Goal: Transaction & Acquisition: Book appointment/travel/reservation

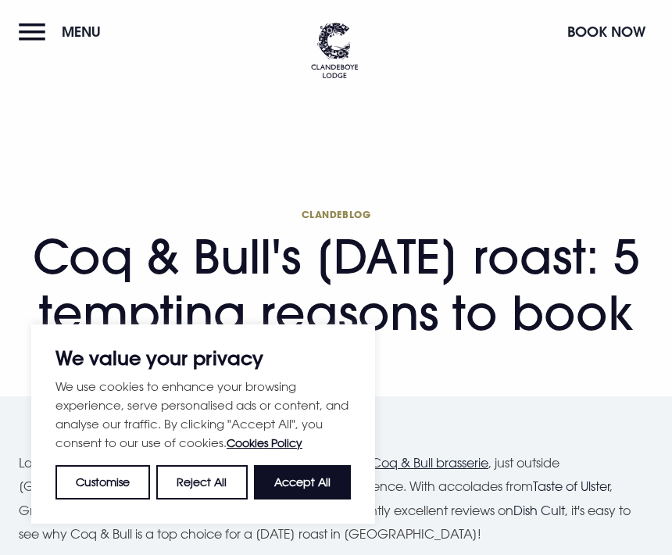
click at [279, 477] on button "Accept All" at bounding box center [302, 482] width 97 height 34
checkbox input "true"
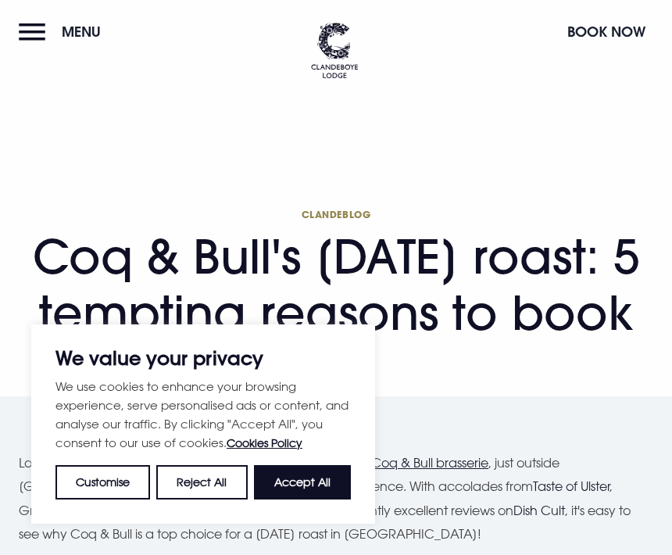
checkbox input "true"
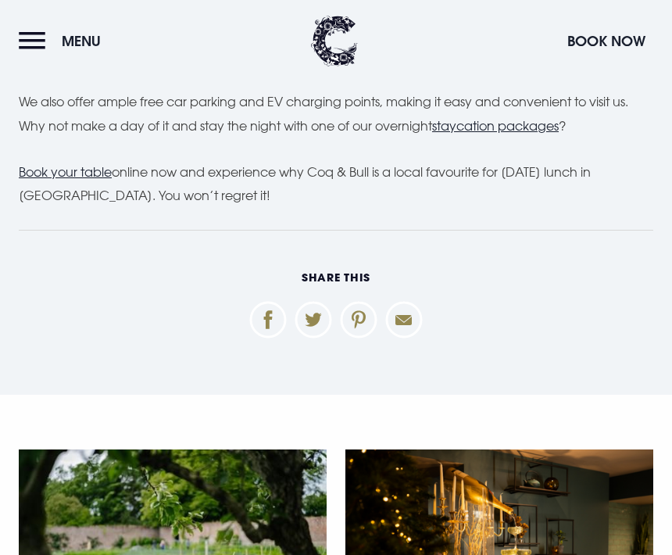
scroll to position [4798, 0]
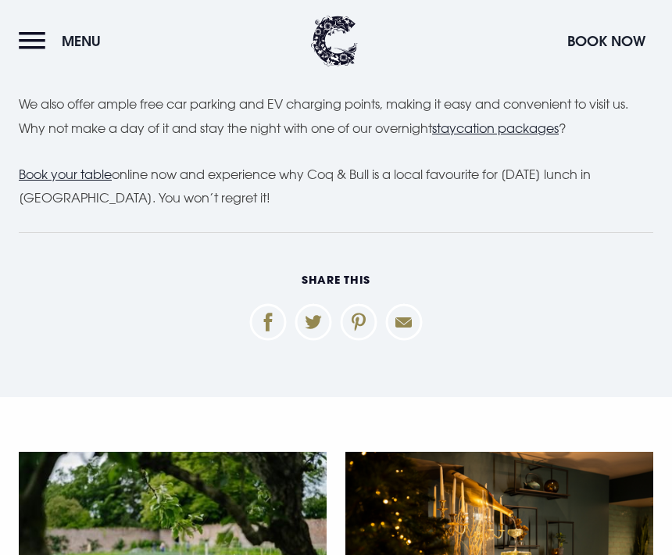
click at [69, 166] on u "Book your table" at bounding box center [65, 174] width 93 height 16
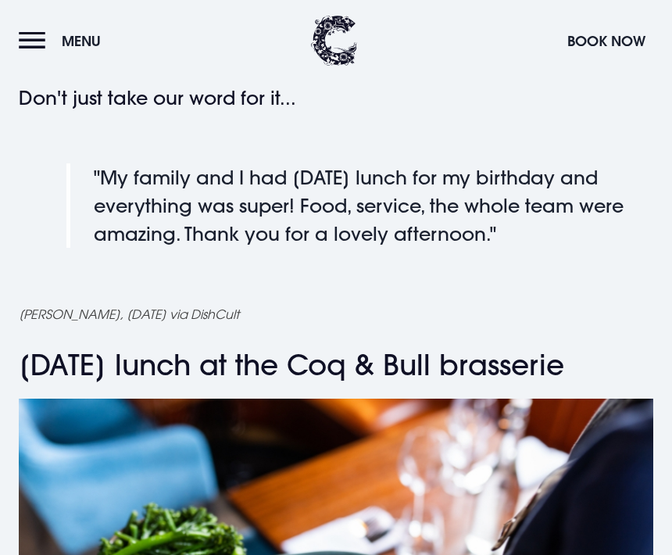
scroll to position [3905, 0]
click at [80, 52] on button "Menu" at bounding box center [64, 41] width 90 height 34
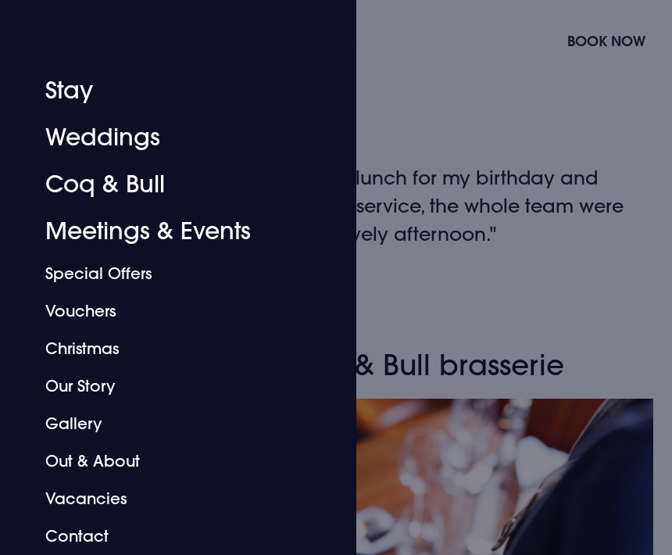
scroll to position [306, 0]
click at [100, 184] on link "Coq & Bull" at bounding box center [168, 184] width 247 height 47
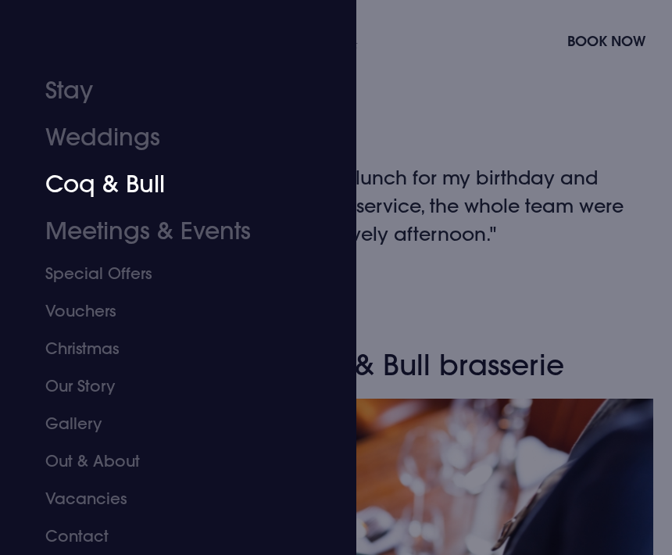
scroll to position [3905, 0]
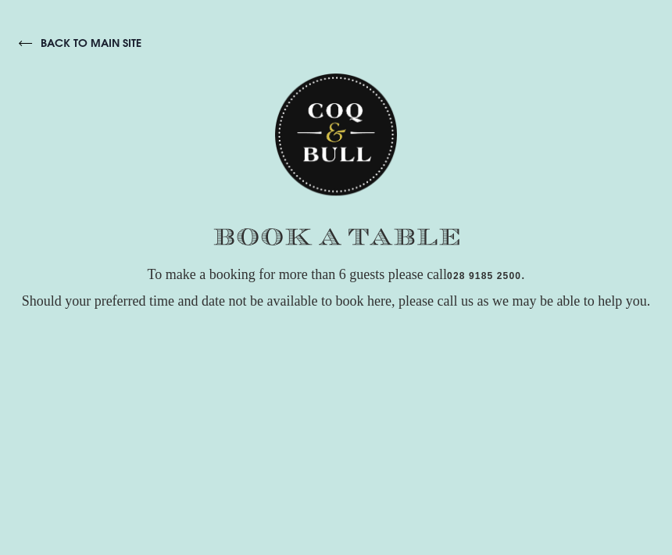
scroll to position [-1, 0]
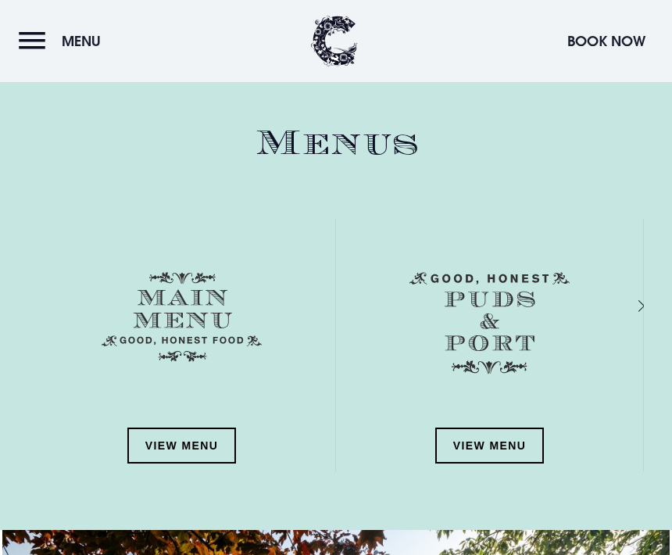
scroll to position [1891, 0]
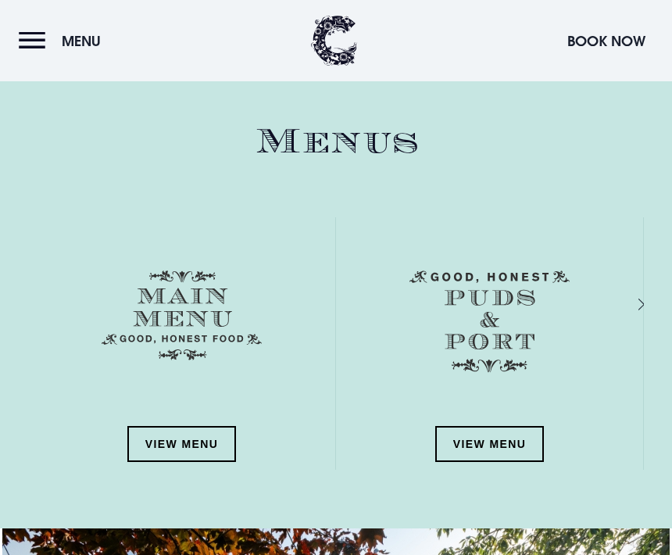
click at [174, 448] on link "View Menu" at bounding box center [181, 445] width 109 height 36
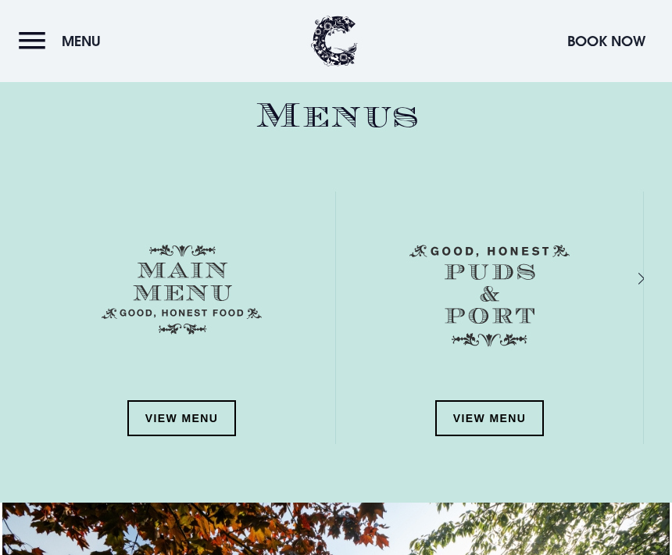
click at [498, 413] on link "View Menu" at bounding box center [489, 418] width 109 height 36
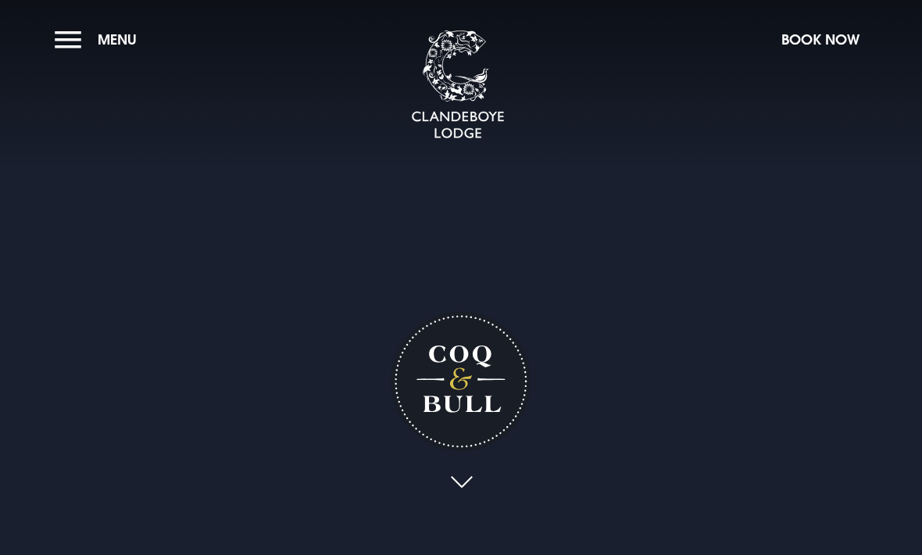
click at [116, 447] on video "Your browser does not support the video tag." at bounding box center [460, 277] width 1109 height 555
click at [83, 42] on button "Menu" at bounding box center [100, 40] width 90 height 34
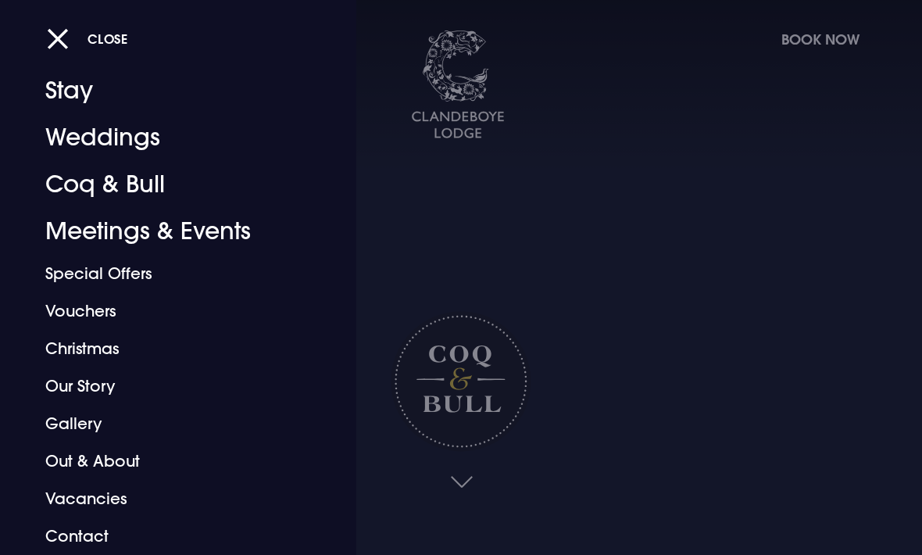
scroll to position [33, 0]
click at [96, 184] on link "Coq & Bull" at bounding box center [167, 184] width 245 height 47
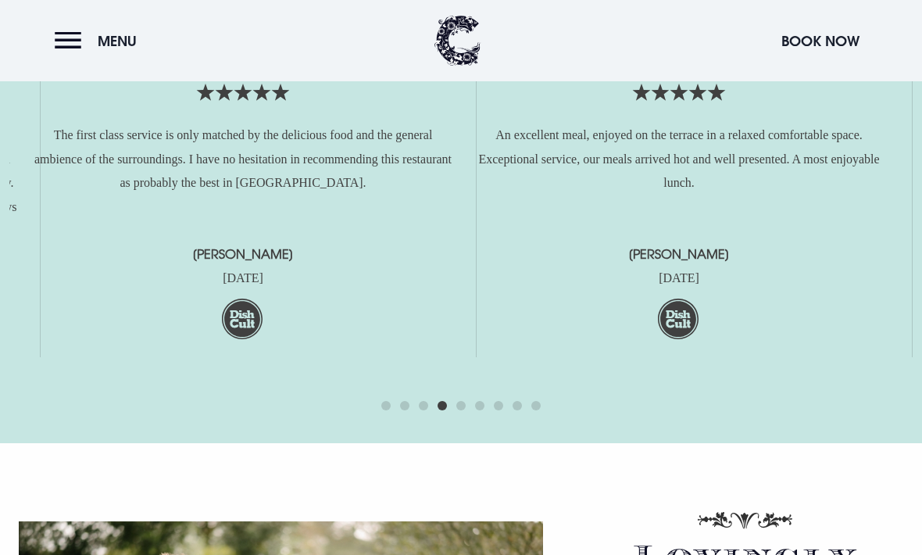
scroll to position [3404, 0]
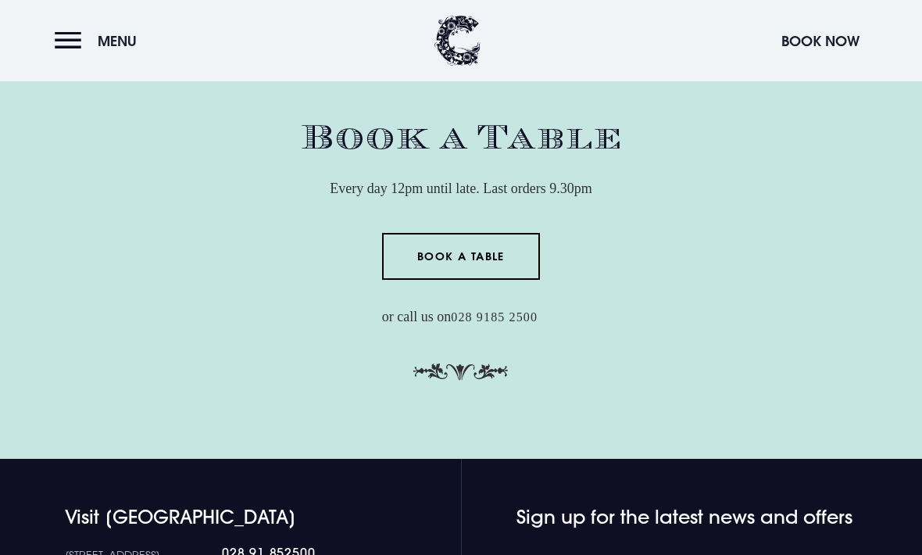
scroll to position [4348, 0]
click at [478, 280] on link "Book a Table" at bounding box center [461, 256] width 159 height 47
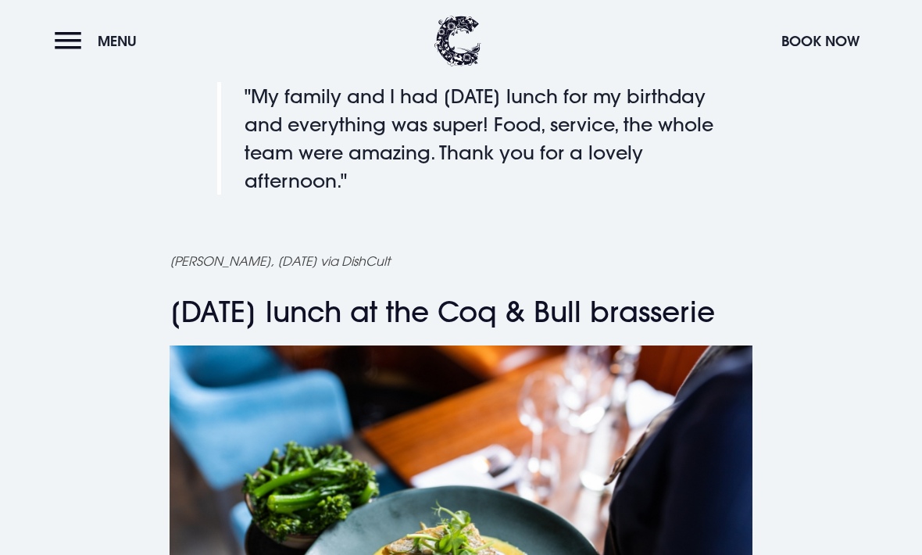
scroll to position [3969, 0]
